Goal: Transaction & Acquisition: Purchase product/service

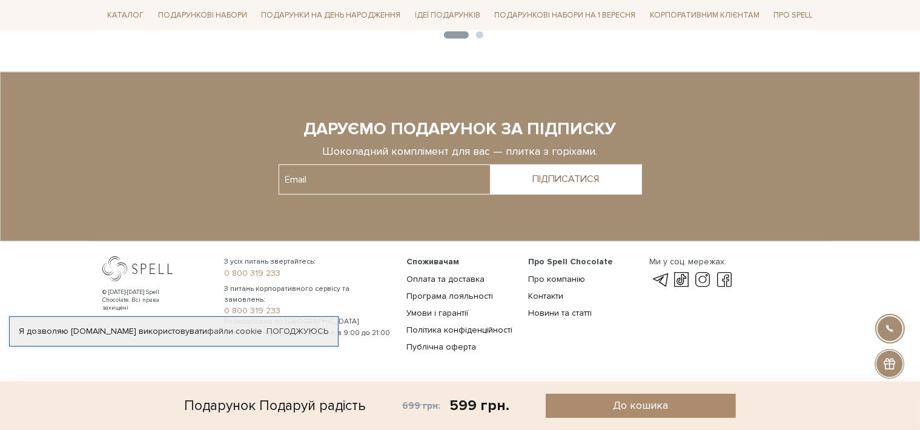
scroll to position [959, 0]
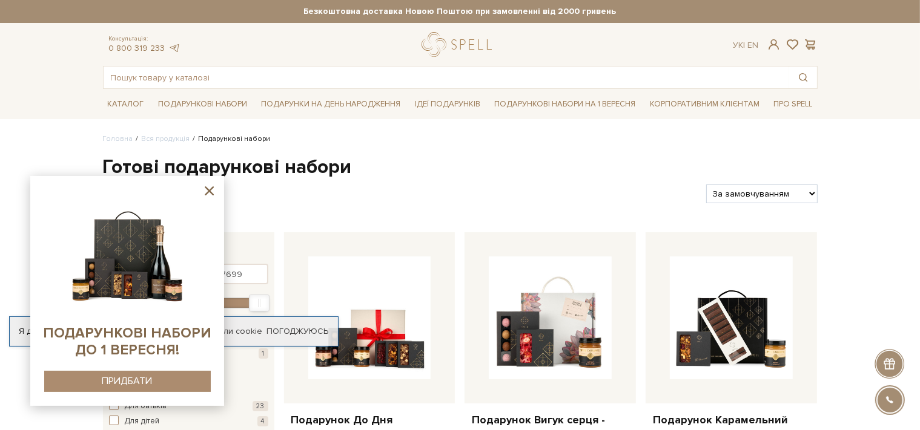
select select "[URL][DOMAIN_NAME]"
click option "За Ціною (зростання)" at bounding box center [0, 0] width 0 height 0
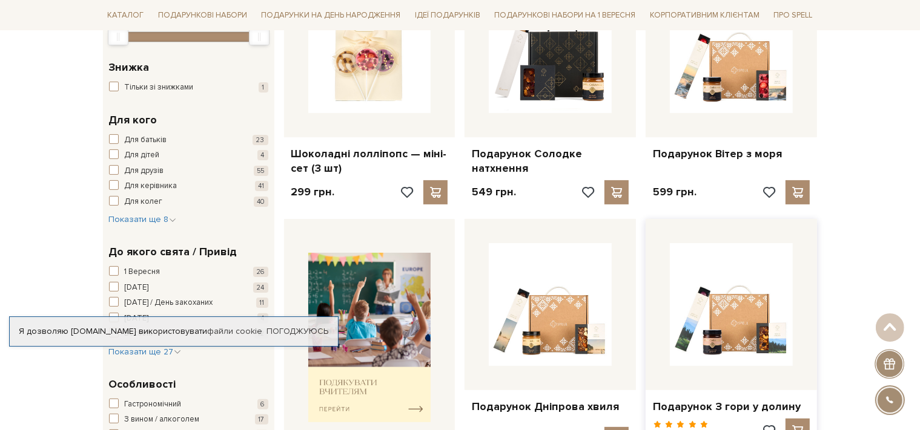
scroll to position [320, 0]
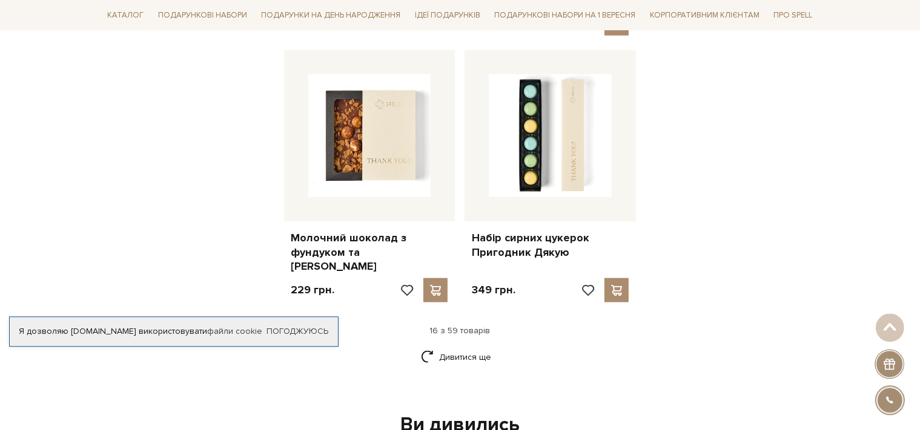
scroll to position [1470, 0]
